Goal: Task Accomplishment & Management: Manage account settings

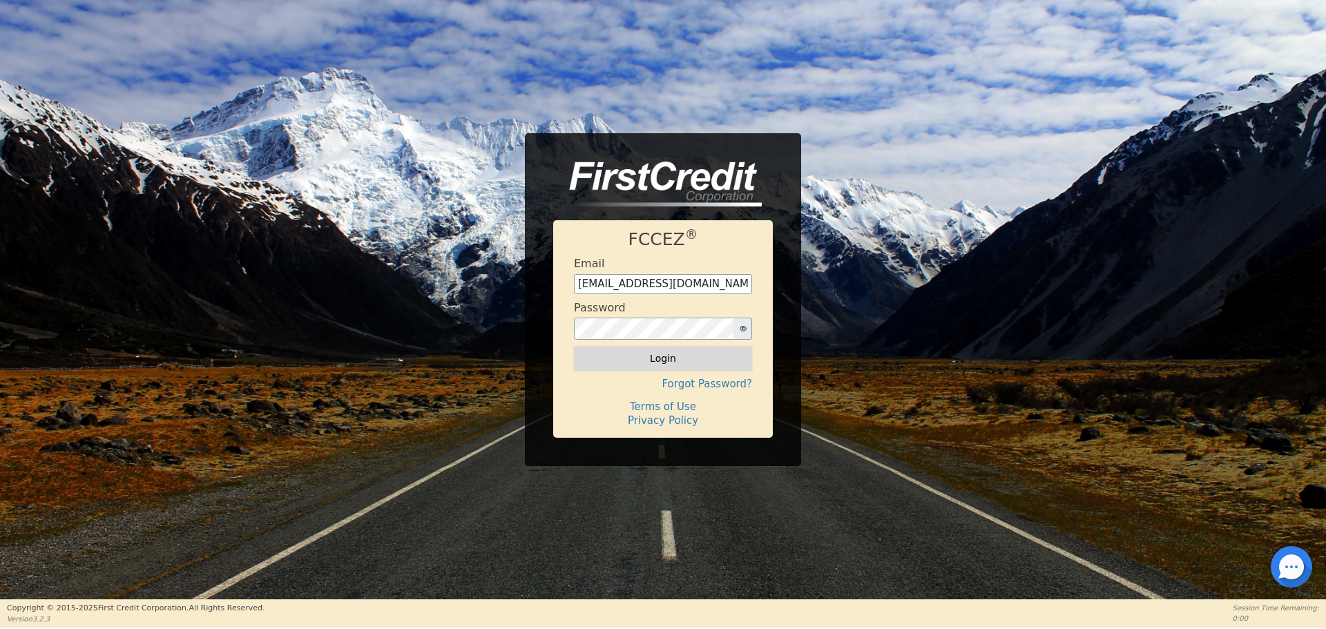
click at [658, 358] on button "Login" at bounding box center [663, 358] width 178 height 23
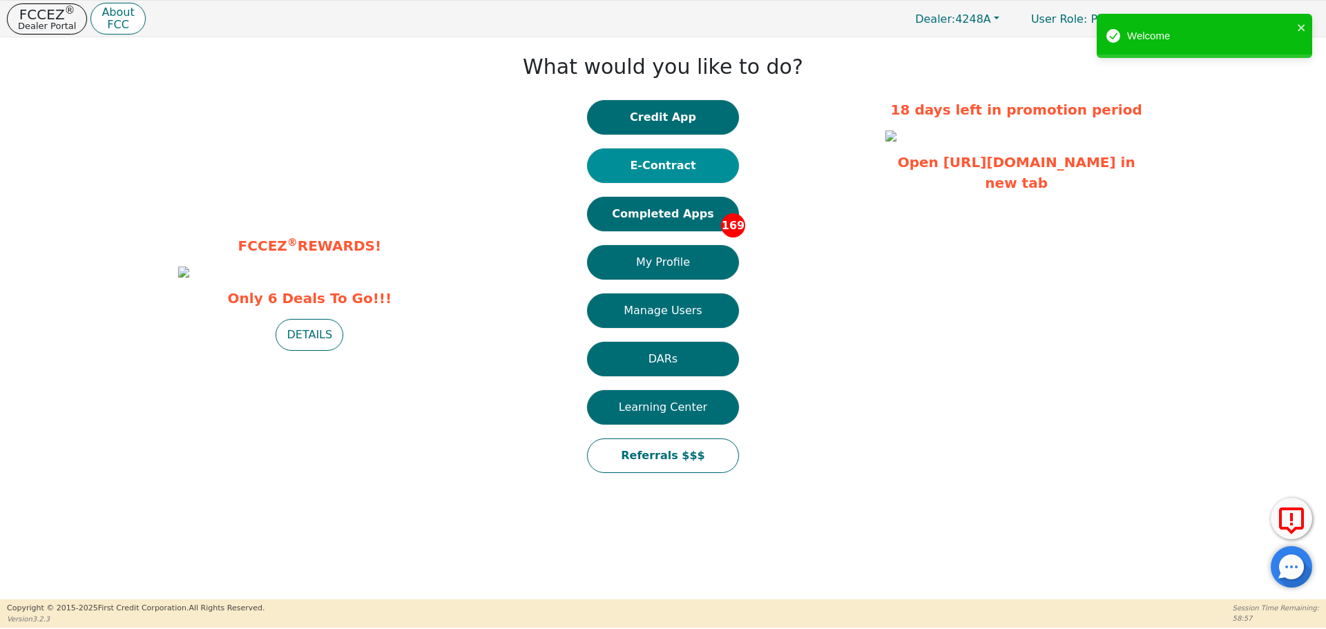
click at [675, 167] on button "E-Contract" at bounding box center [663, 165] width 152 height 35
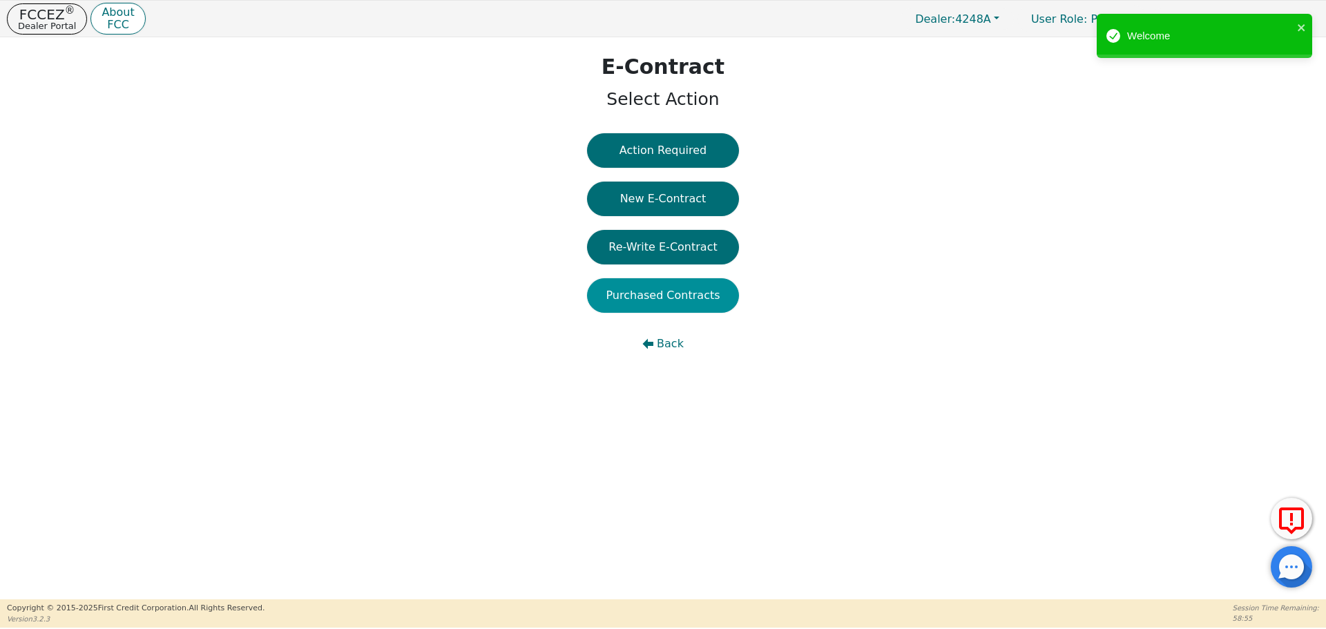
click at [683, 295] on button "Purchased Contracts" at bounding box center [663, 295] width 152 height 35
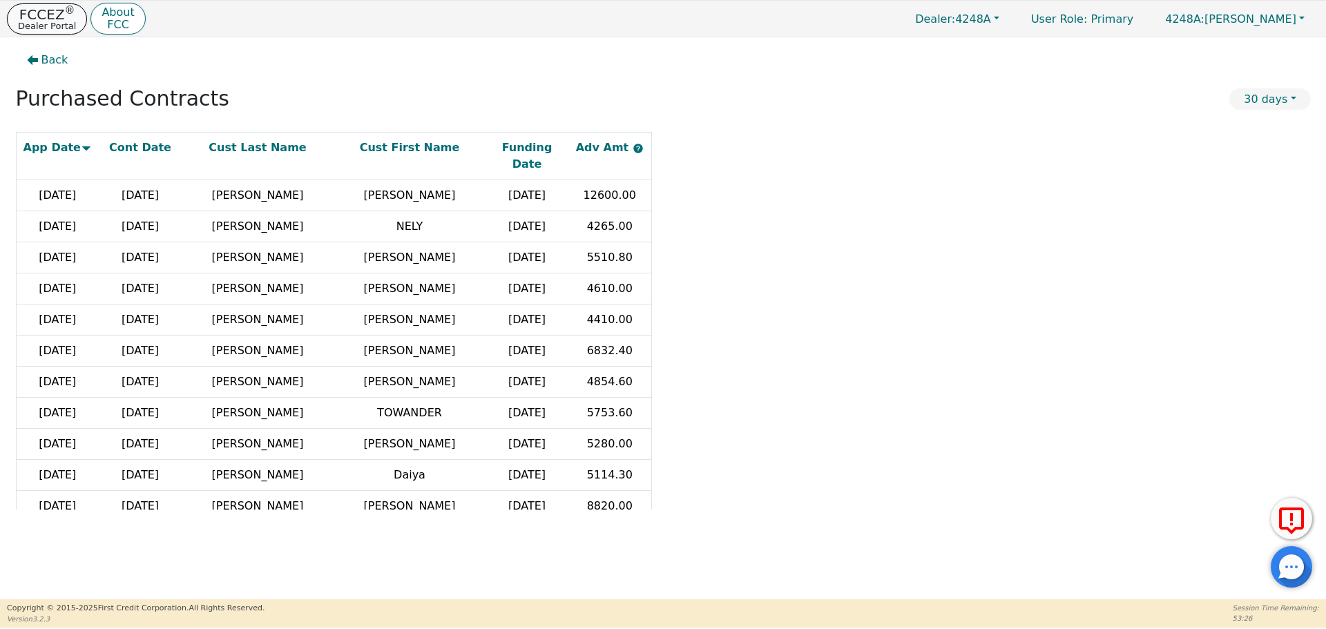
click at [55, 17] on p "FCCEZ ®" at bounding box center [47, 15] width 58 height 14
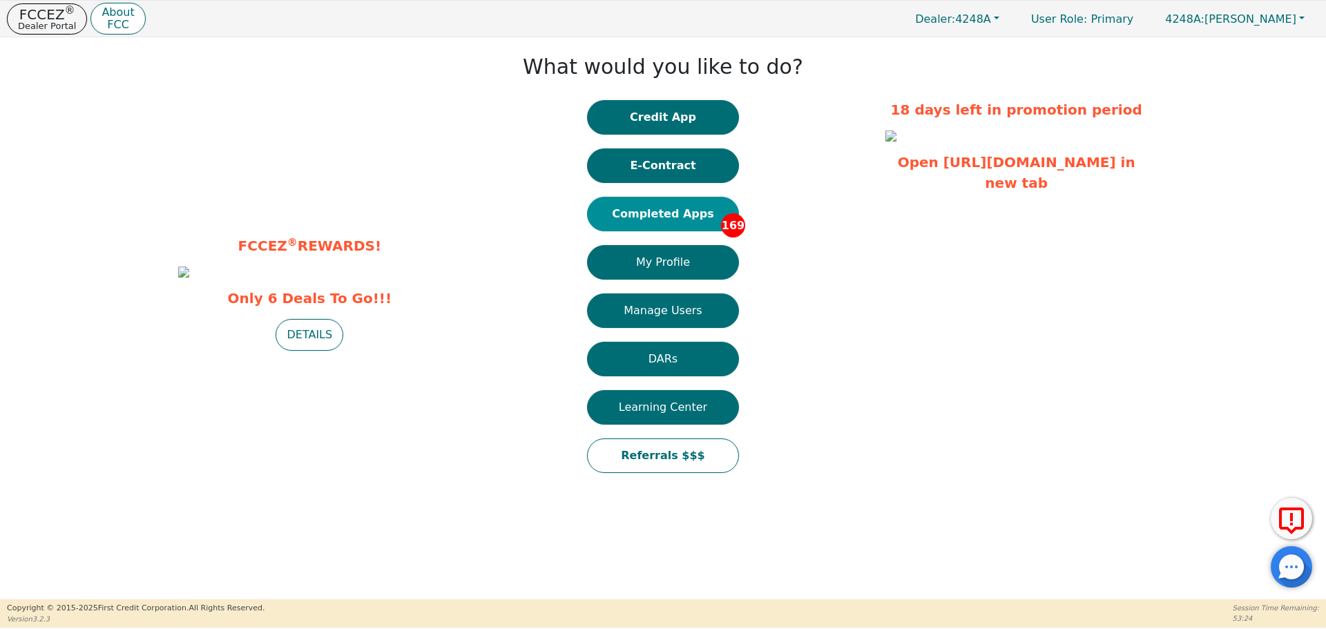
click at [656, 212] on button "Completed Apps 169" at bounding box center [663, 214] width 152 height 35
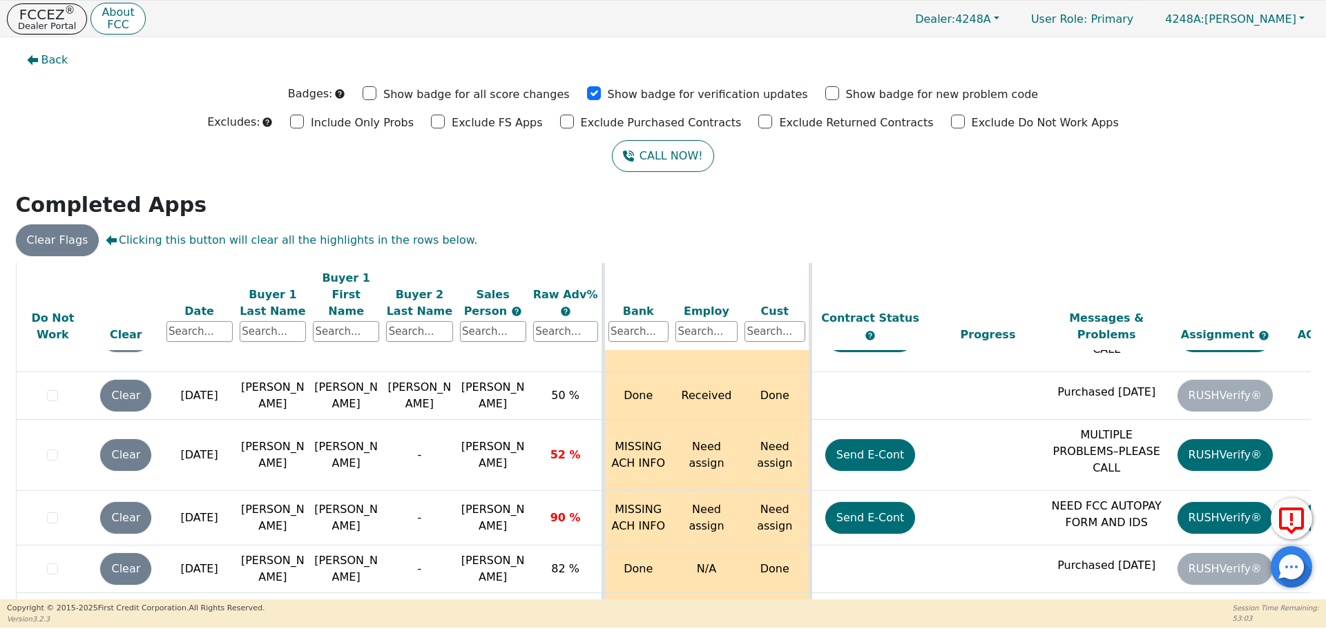
scroll to position [8745, 0]
